Goal: Obtain resource: Download file/media

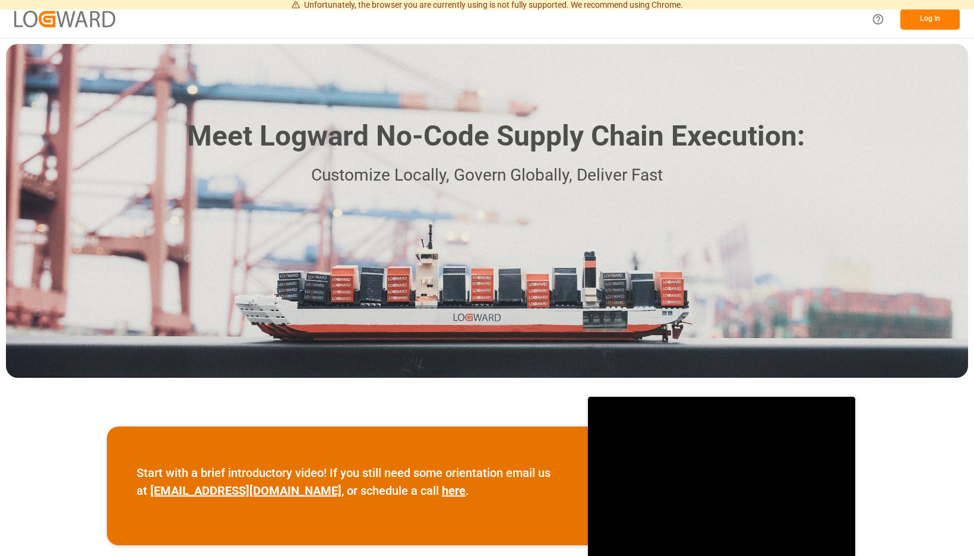
click at [919, 27] on button "Log In" at bounding box center [930, 19] width 59 height 21
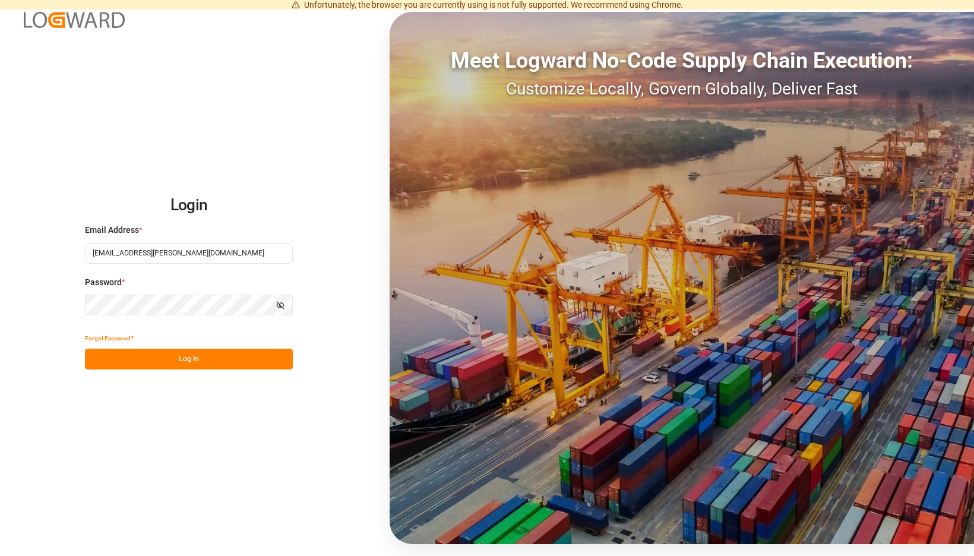
click at [284, 352] on button "Log In" at bounding box center [189, 359] width 208 height 21
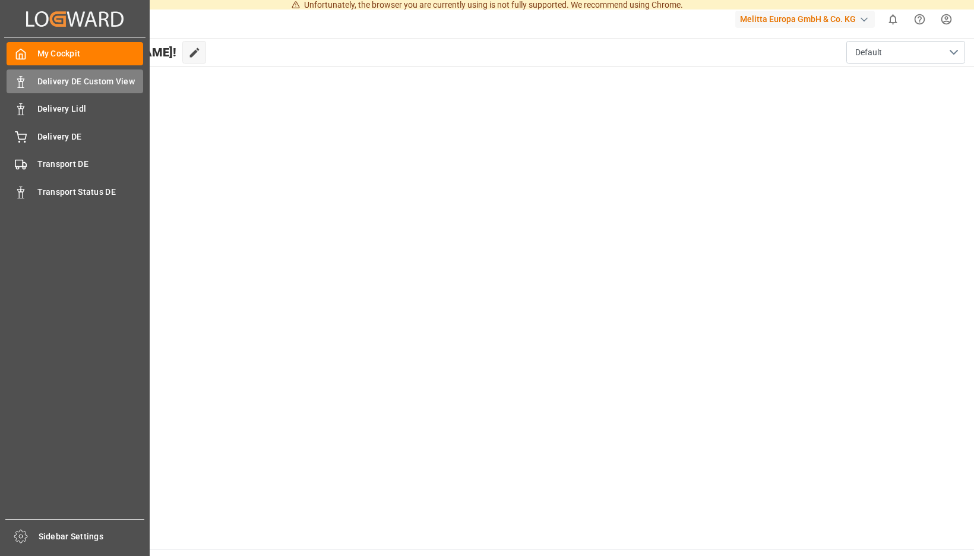
click at [27, 88] on div "Delivery DE Custom View Delivery DE Custom View" at bounding box center [75, 81] width 137 height 23
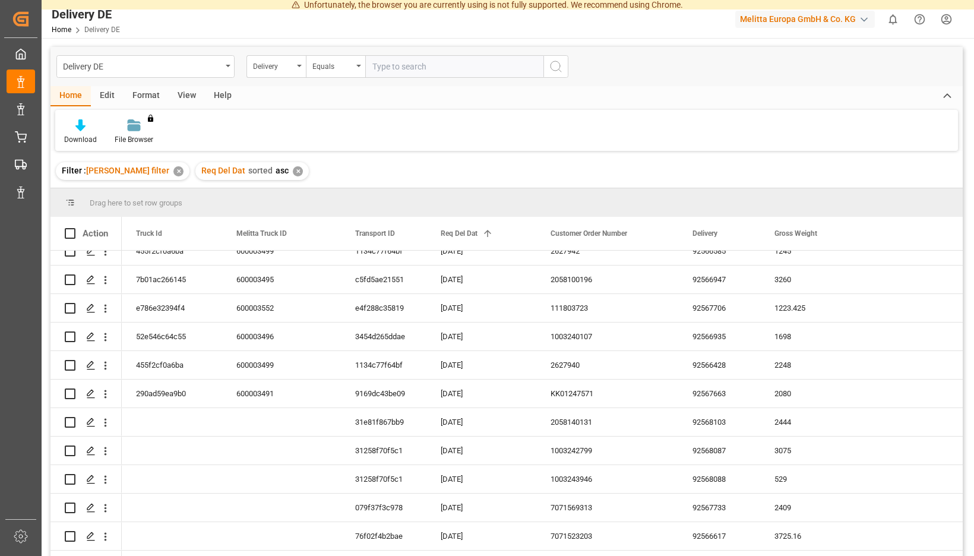
scroll to position [272, 0]
click at [97, 130] on div at bounding box center [80, 125] width 33 height 12
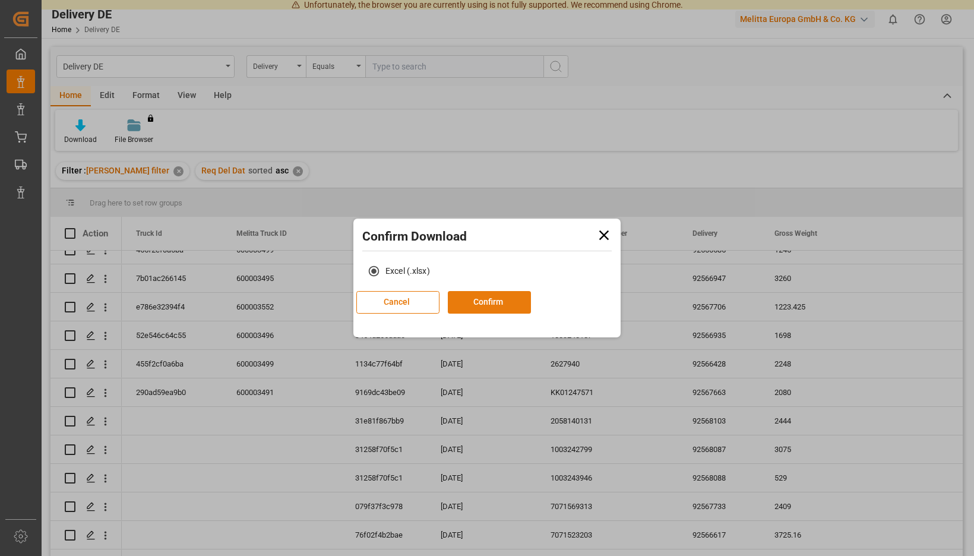
click at [494, 298] on button "Confirm" at bounding box center [489, 302] width 83 height 23
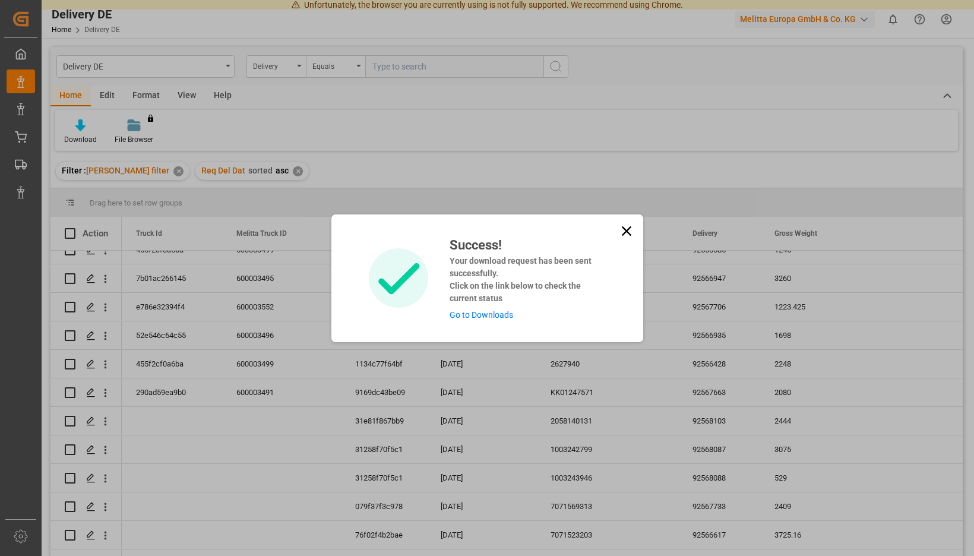
click at [493, 316] on link "Go to Downloads" at bounding box center [482, 315] width 64 height 10
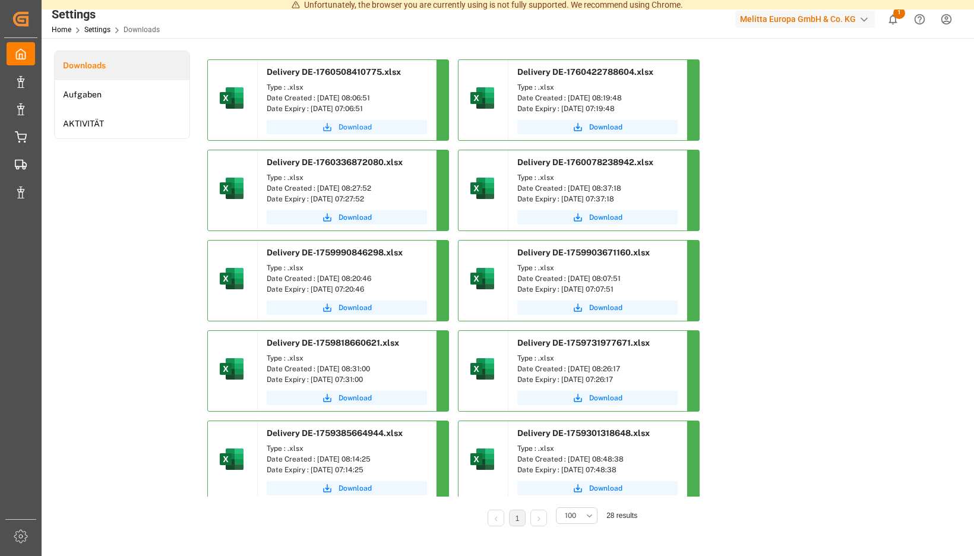
click at [372, 125] on span "Download" at bounding box center [355, 127] width 33 height 11
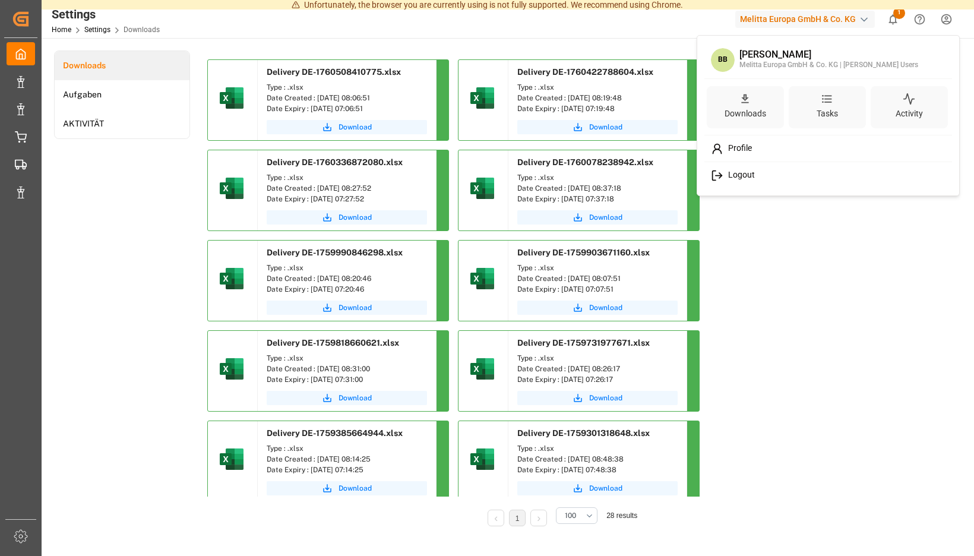
click at [733, 176] on span "Logout" at bounding box center [739, 175] width 31 height 11
